Goal: Task Accomplishment & Management: Use online tool/utility

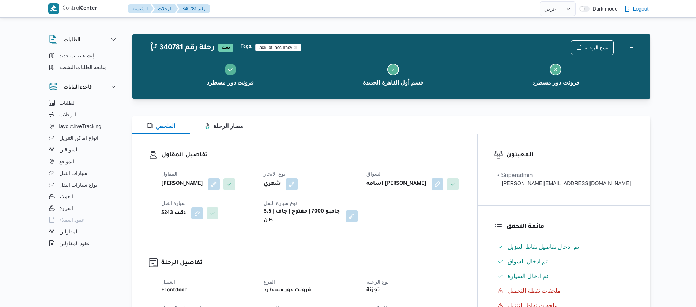
select select "ar"
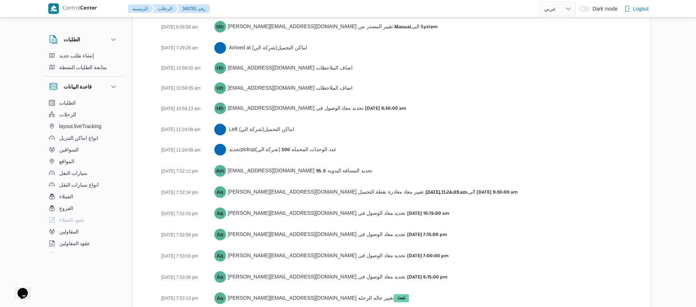
scroll to position [1218, 0]
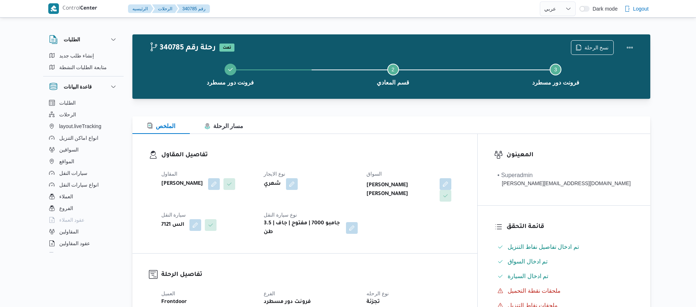
select select "ar"
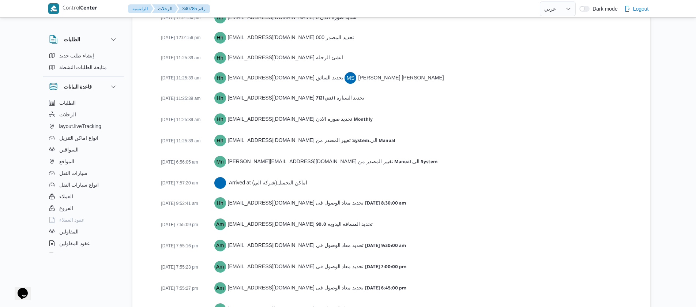
scroll to position [1128, 0]
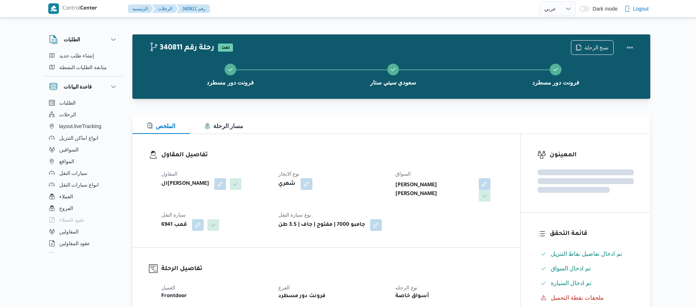
select select "ar"
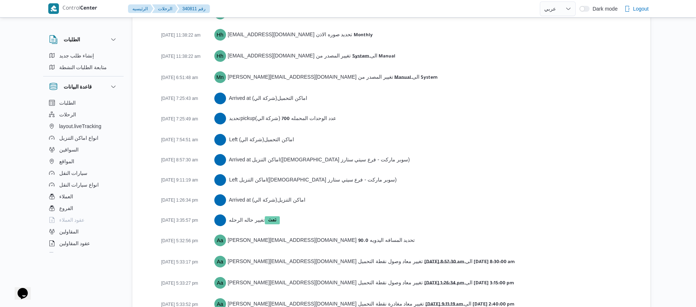
scroll to position [1197, 0]
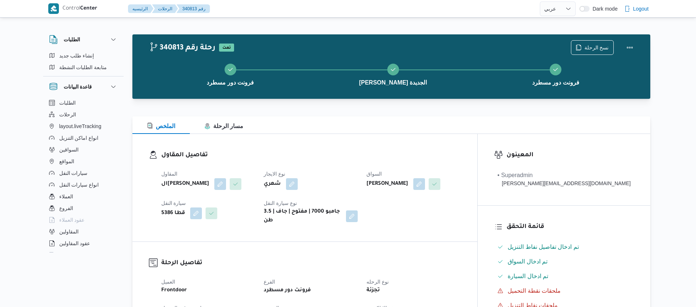
select select "ar"
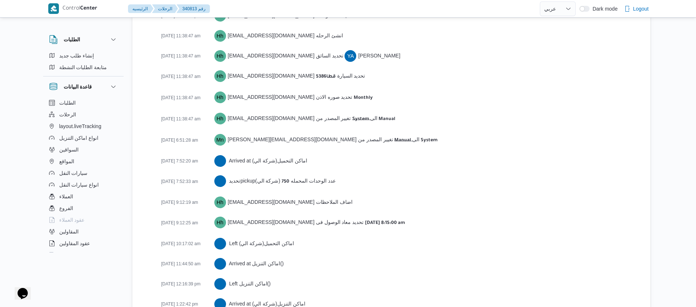
scroll to position [1238, 0]
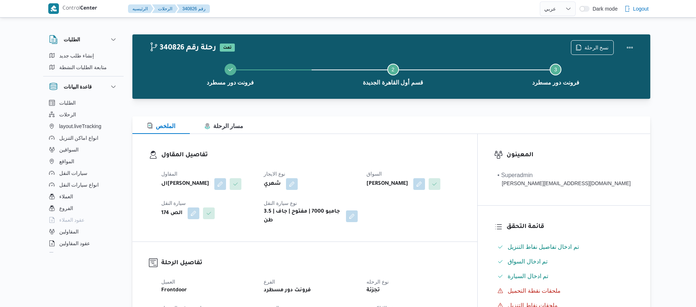
select select "ar"
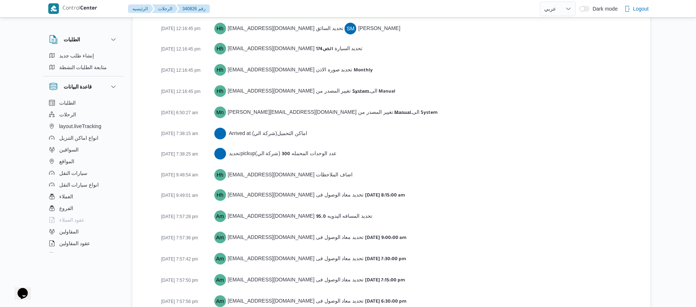
scroll to position [1157, 0]
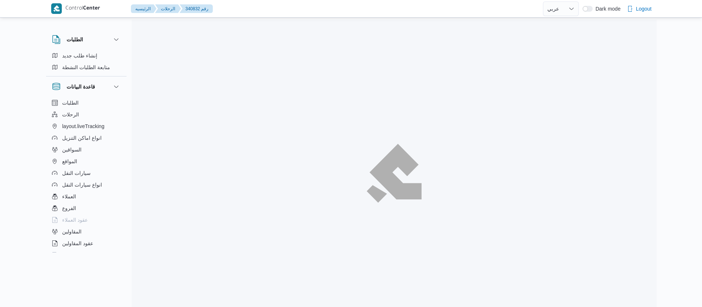
select select "ar"
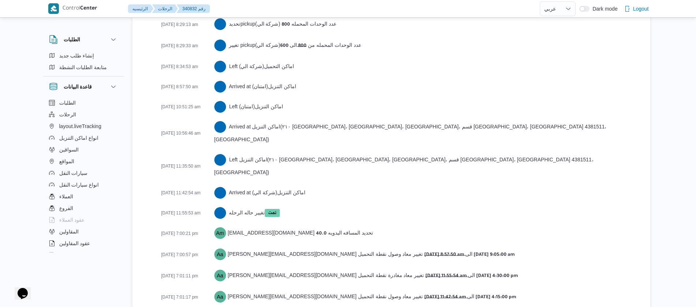
scroll to position [1319, 0]
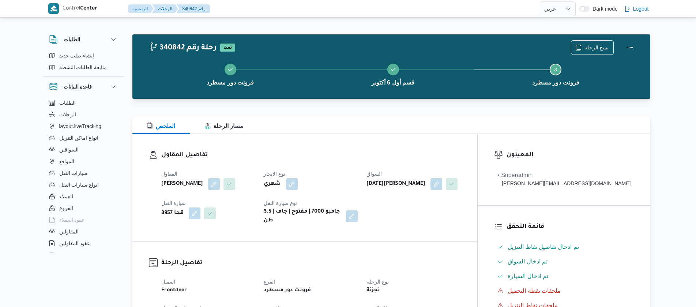
select select "ar"
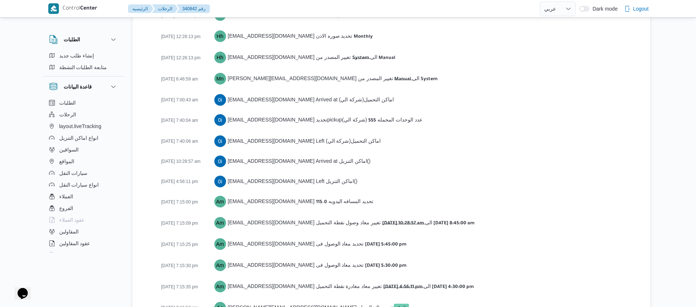
scroll to position [1177, 0]
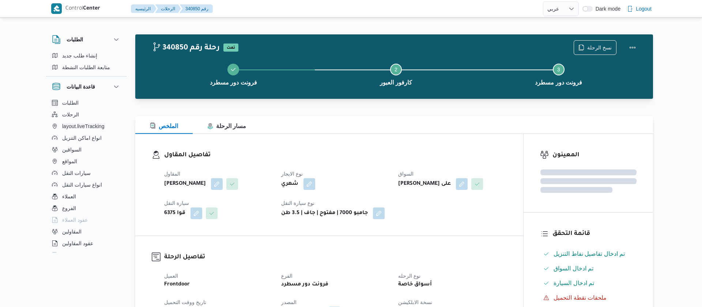
select select "ar"
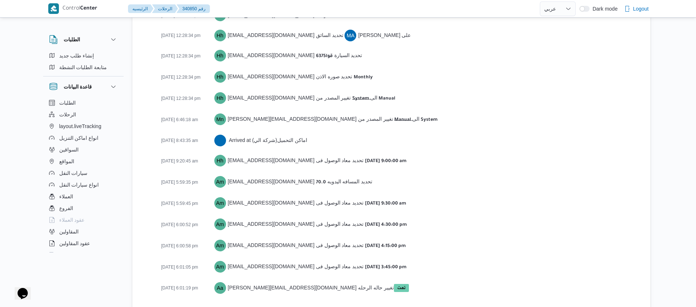
scroll to position [1128, 0]
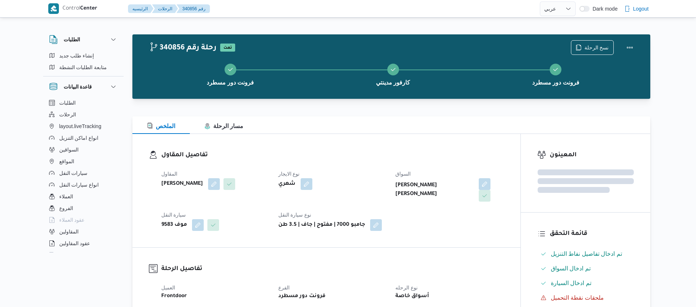
select select "ar"
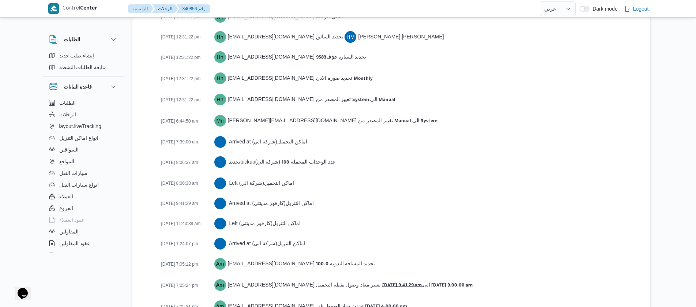
scroll to position [1209, 0]
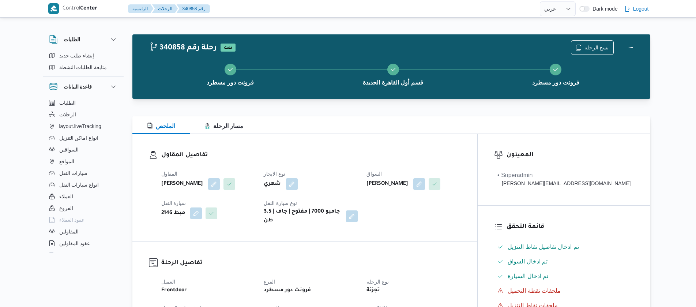
select select "ar"
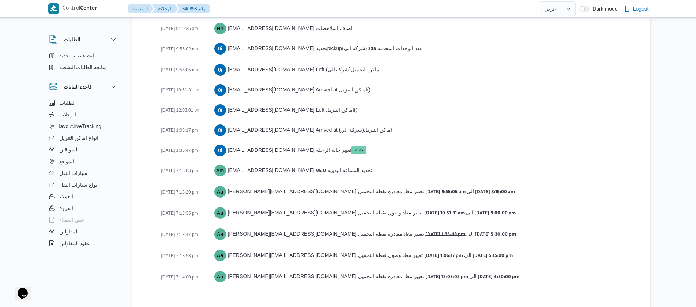
scroll to position [1291, 0]
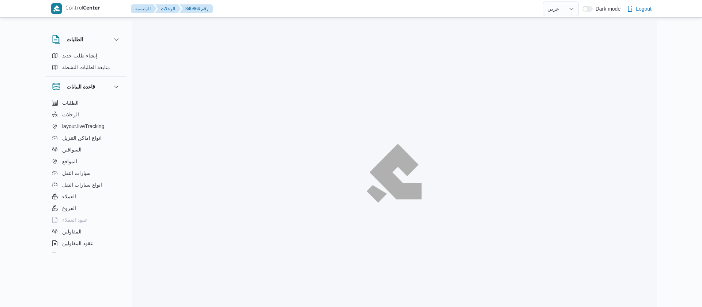
select select "ar"
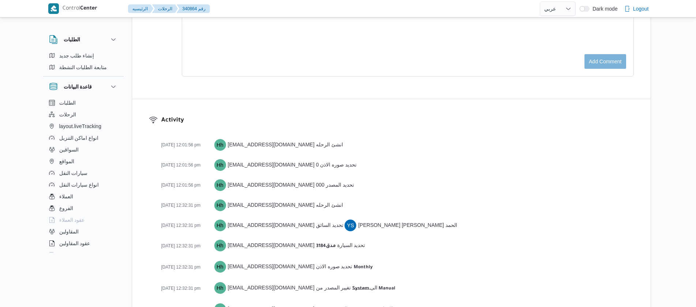
scroll to position [1169, 0]
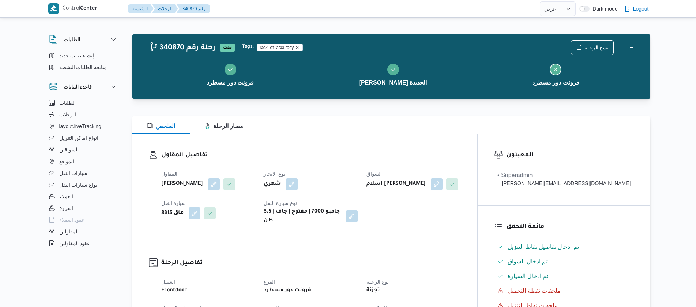
select select "ar"
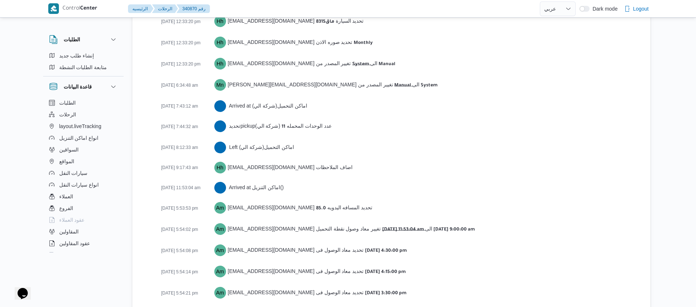
scroll to position [1189, 0]
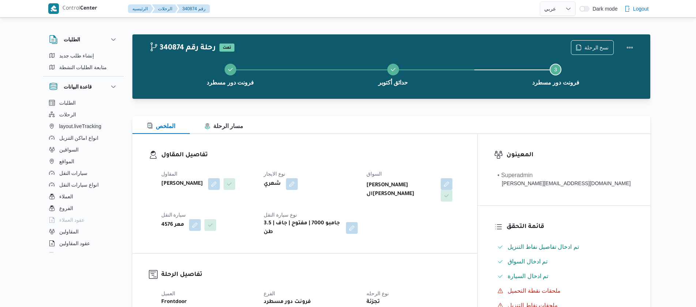
select select "ar"
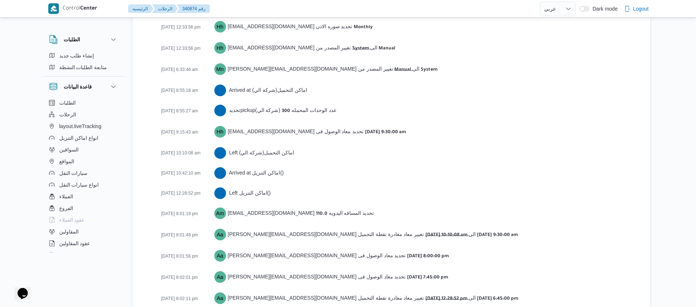
scroll to position [1209, 0]
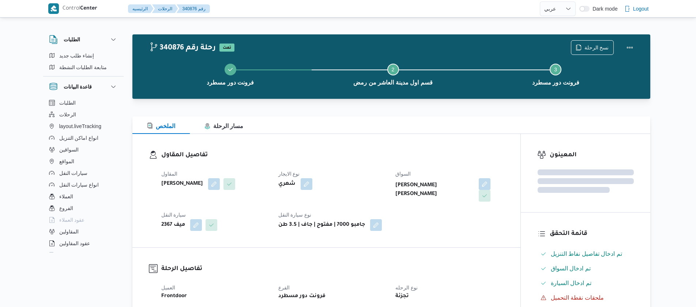
select select "ar"
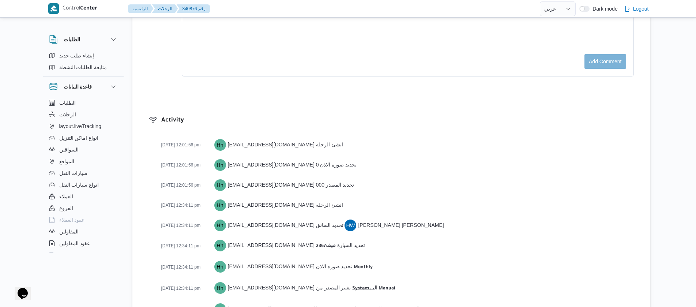
scroll to position [1209, 0]
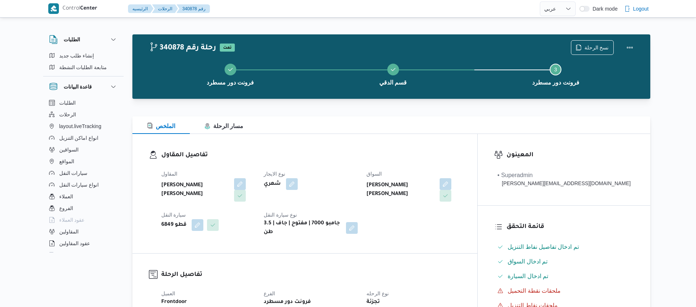
select select "ar"
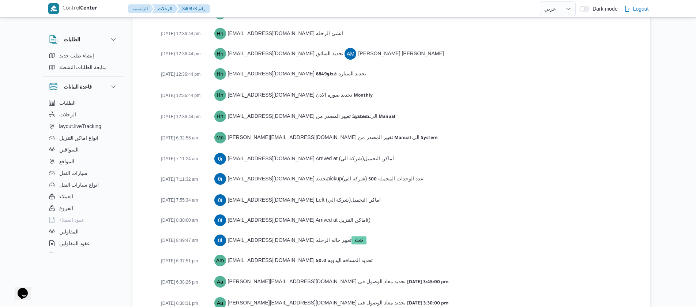
scroll to position [1136, 0]
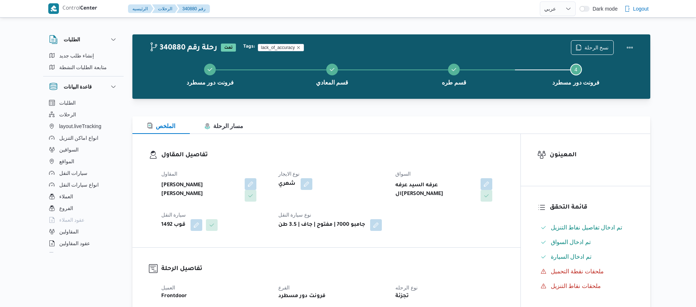
select select "ar"
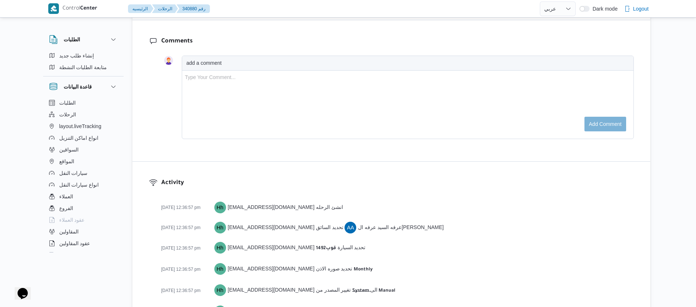
scroll to position [1197, 0]
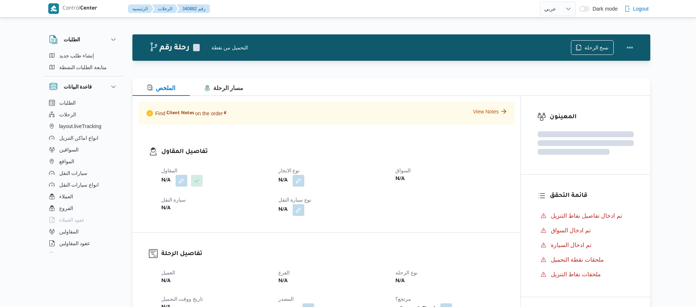
select select "ar"
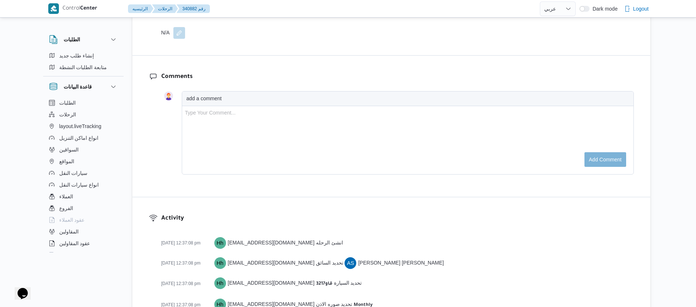
scroll to position [1117, 0]
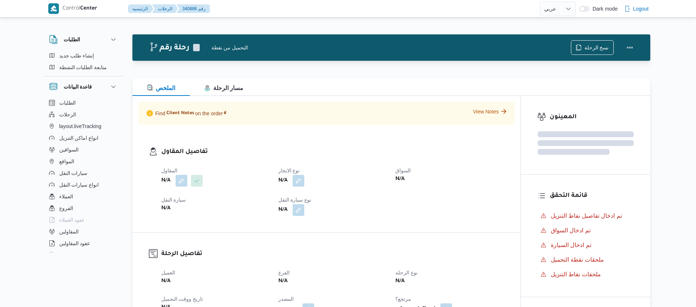
select select "ar"
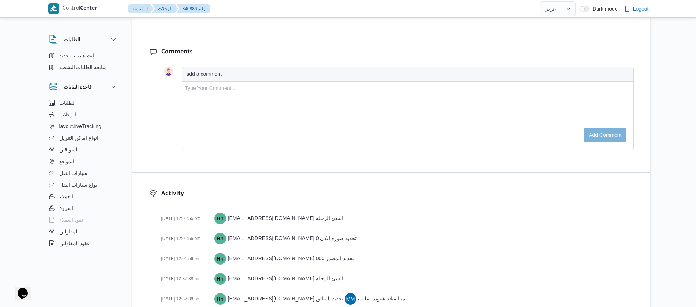
scroll to position [1206, 0]
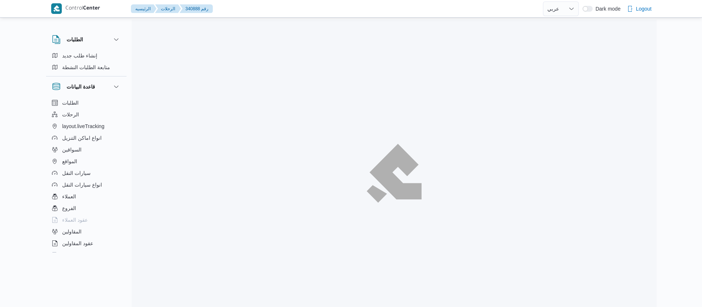
select select "ar"
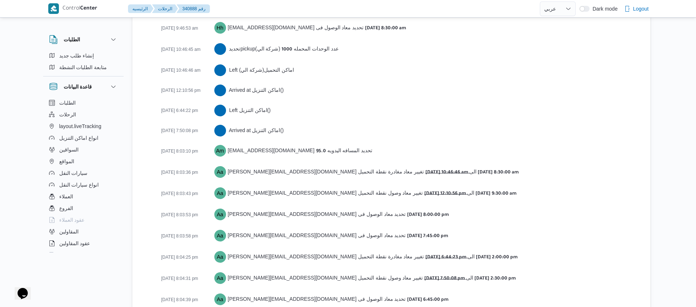
scroll to position [1299, 0]
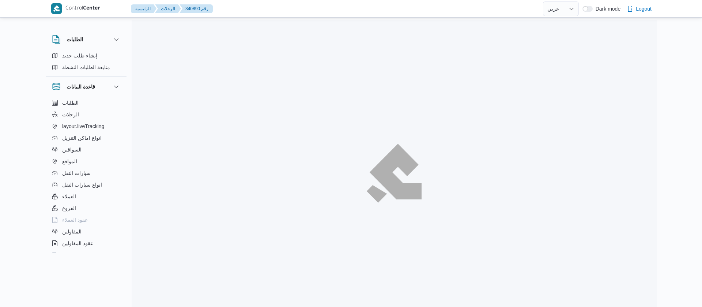
select select "ar"
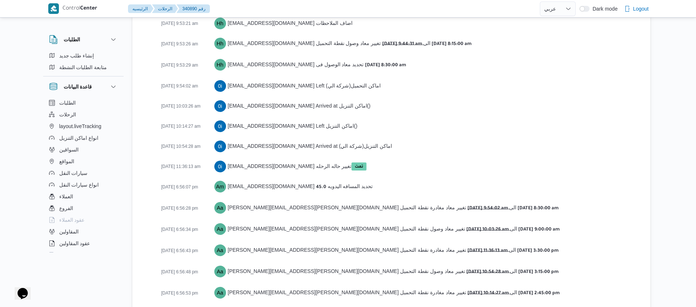
scroll to position [1291, 0]
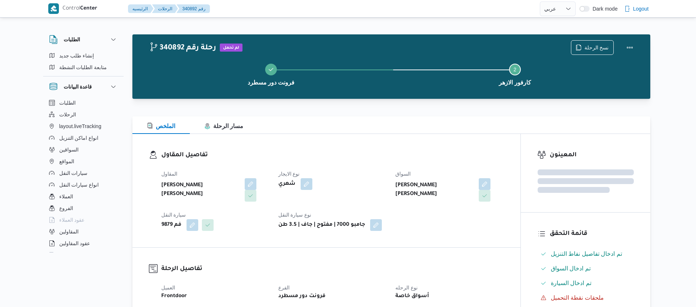
select select "ar"
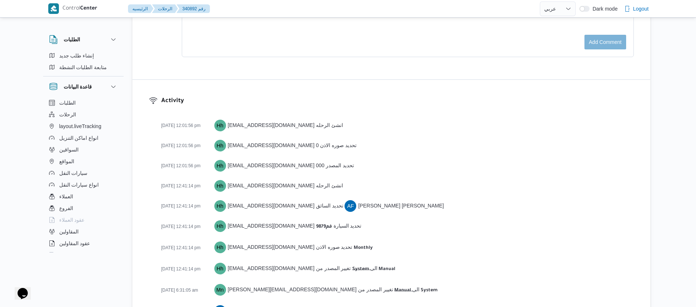
scroll to position [1067, 0]
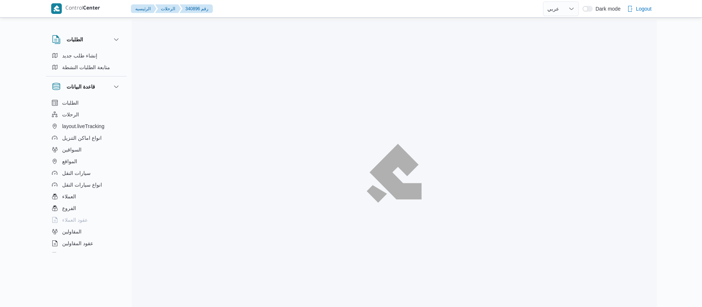
select select "ar"
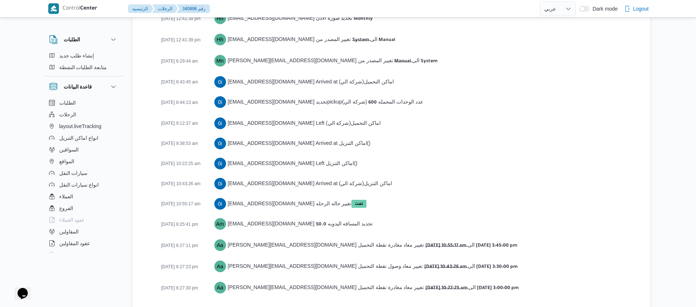
scroll to position [1189, 0]
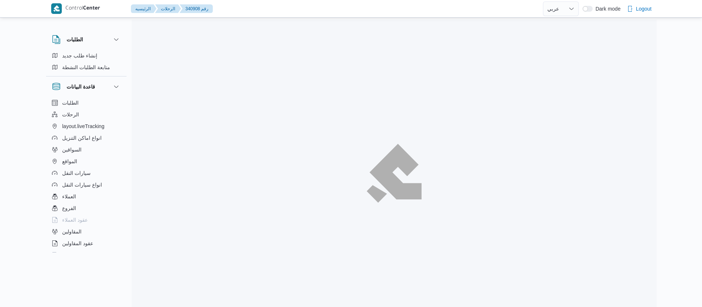
select select "ar"
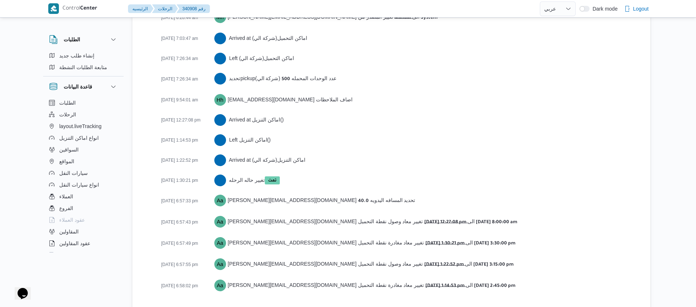
scroll to position [1229, 0]
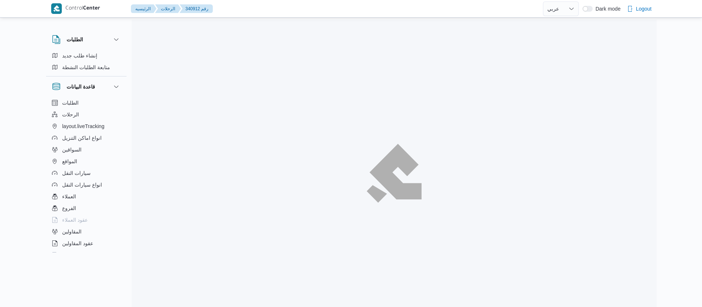
select select "ar"
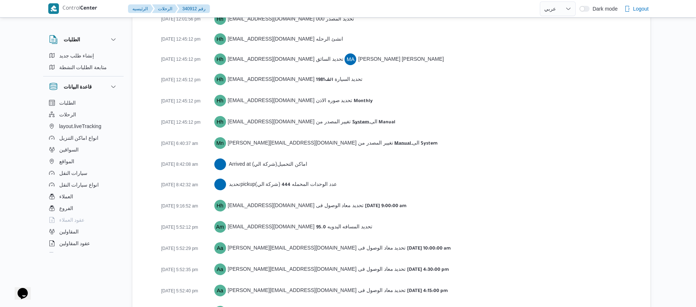
scroll to position [1148, 0]
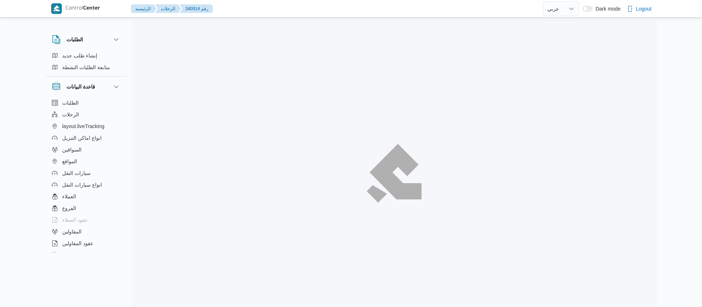
select select "ar"
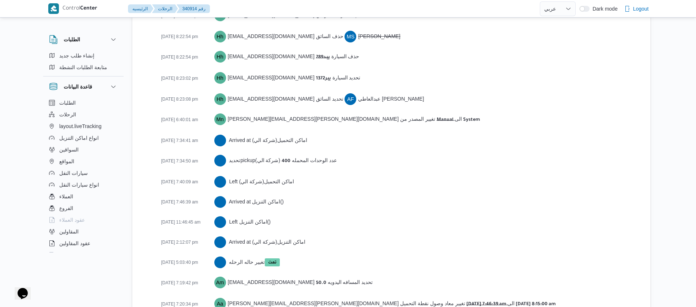
scroll to position [1270, 0]
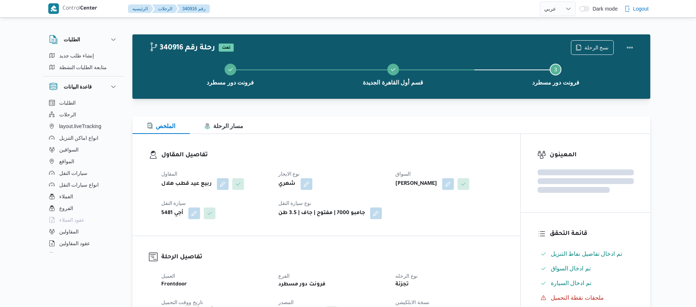
select select "ar"
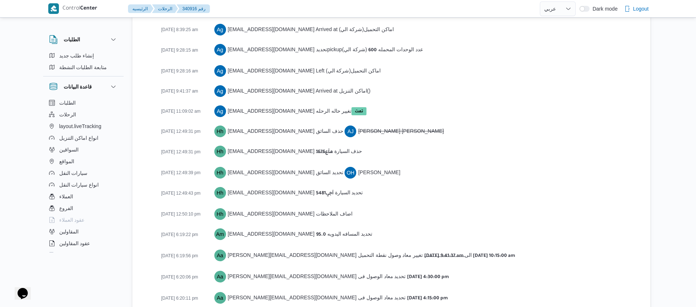
scroll to position [1204, 0]
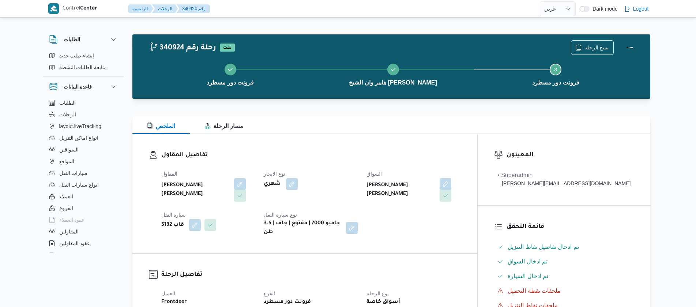
select select "ar"
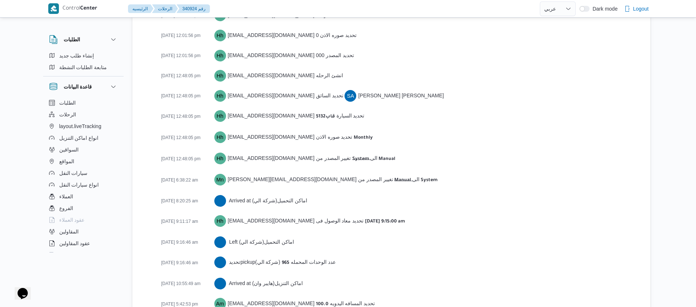
scroll to position [1177, 0]
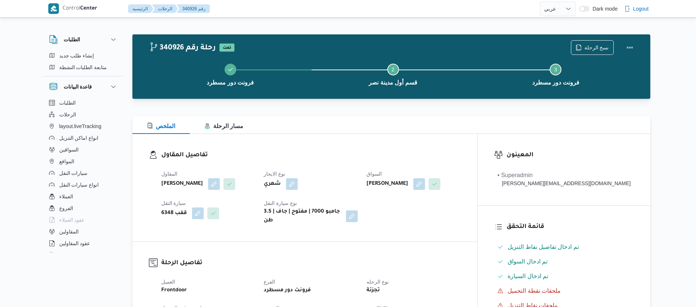
select select "ar"
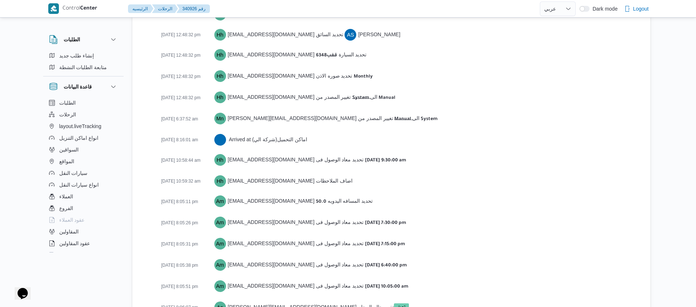
scroll to position [1136, 0]
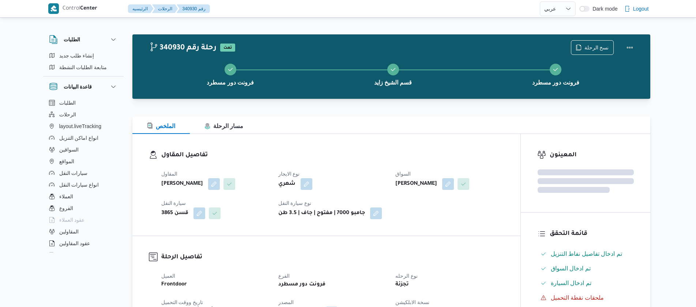
select select "ar"
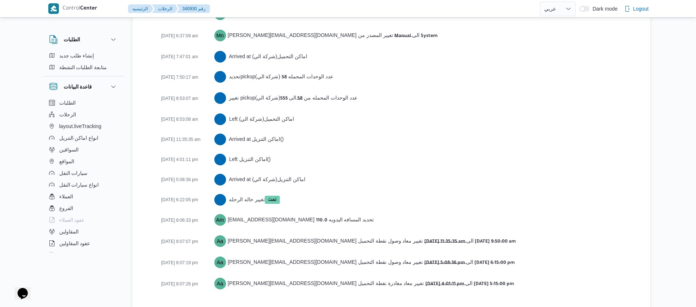
scroll to position [1197, 0]
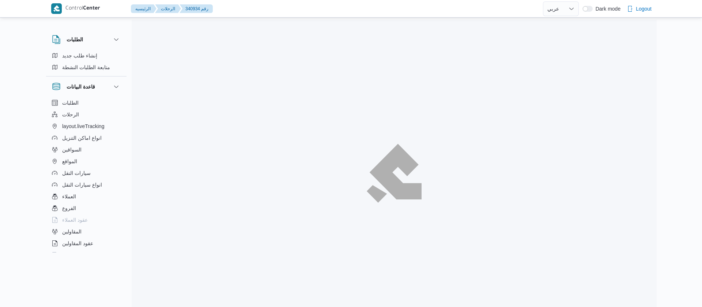
select select "ar"
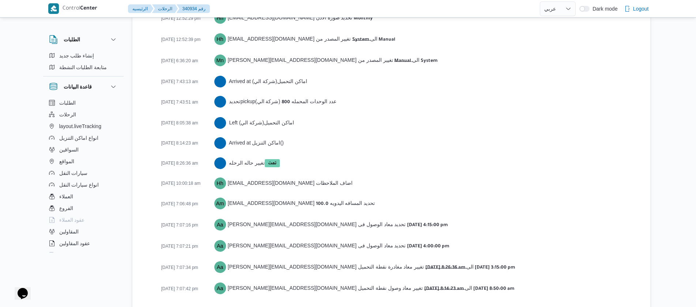
scroll to position [1189, 0]
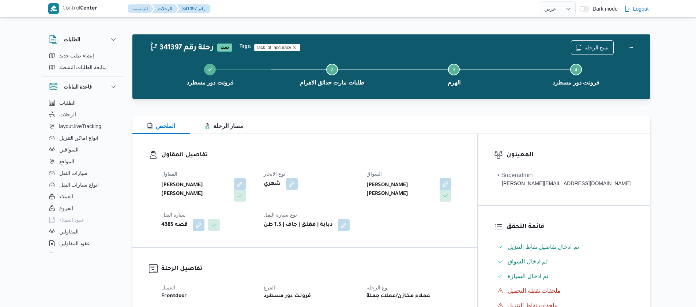
select select "ar"
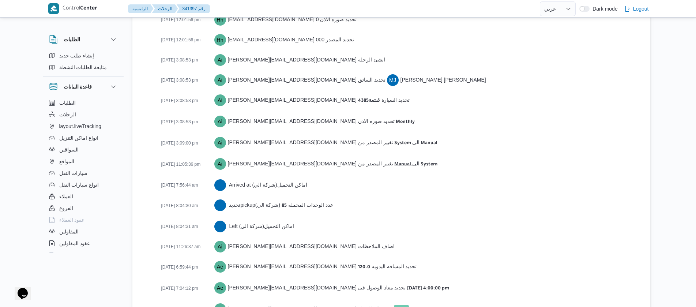
scroll to position [1115, 0]
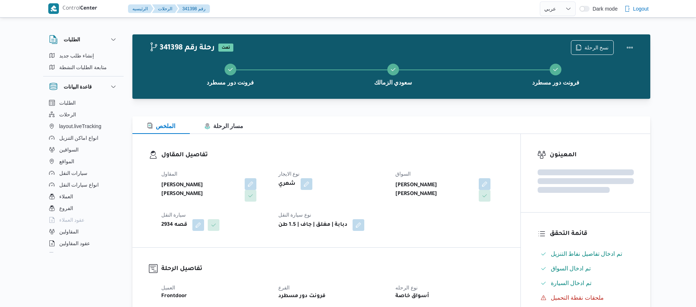
select select "ar"
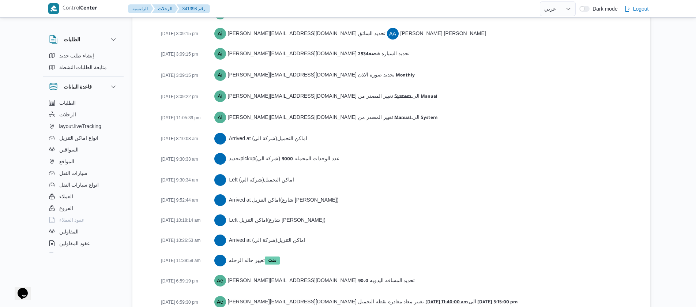
scroll to position [1148, 0]
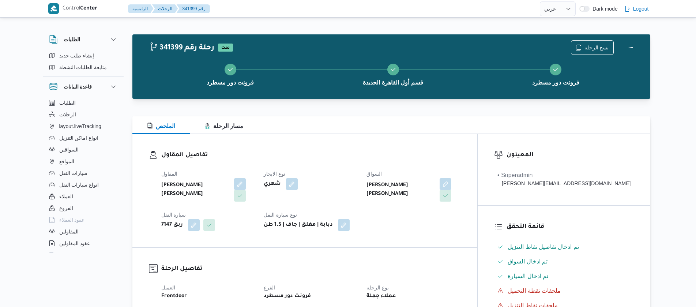
select select "ar"
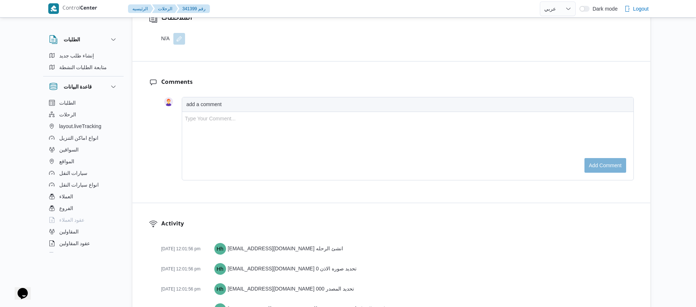
scroll to position [1261, 0]
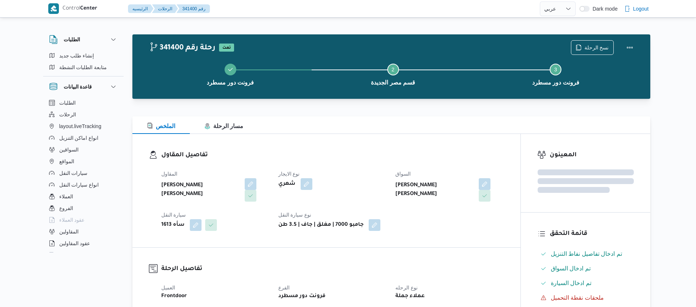
select select "ar"
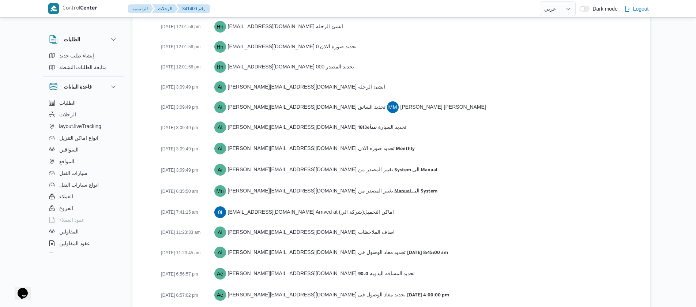
scroll to position [1075, 0]
